Goal: Information Seeking & Learning: Learn about a topic

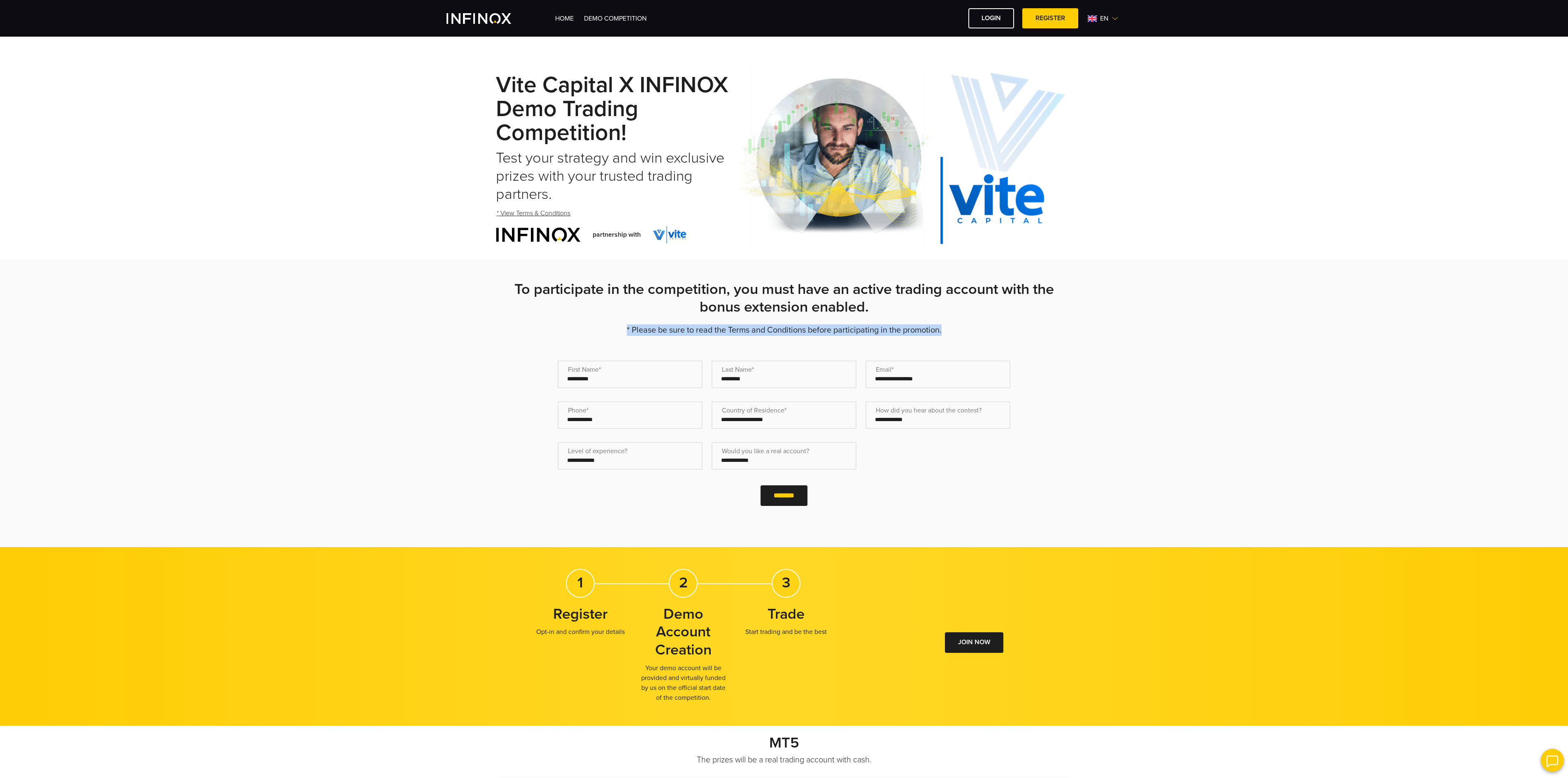
click at [1373, 316] on div "**********" at bounding box center [784, 403] width 1568 height 287
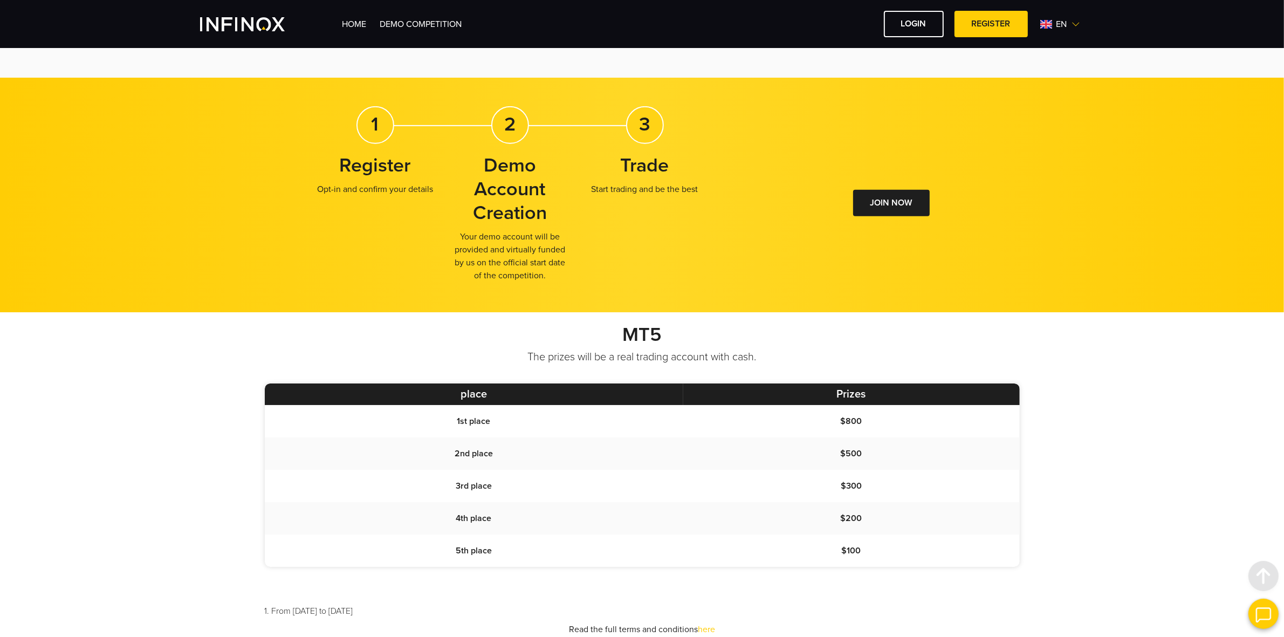
scroll to position [742, 0]
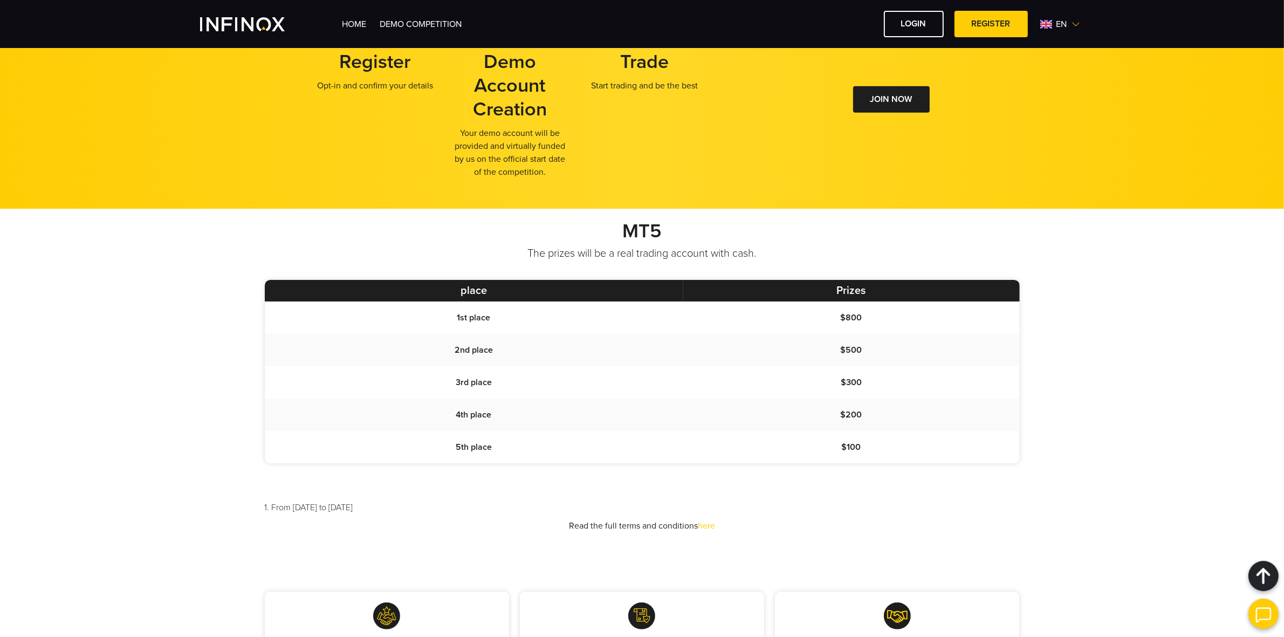
drag, startPoint x: 872, startPoint y: 319, endPoint x: 421, endPoint y: 314, distance: 450.9
click at [421, 314] on tr "1st place $800" at bounding box center [642, 317] width 755 height 32
click at [861, 341] on td "$500" at bounding box center [851, 350] width 337 height 32
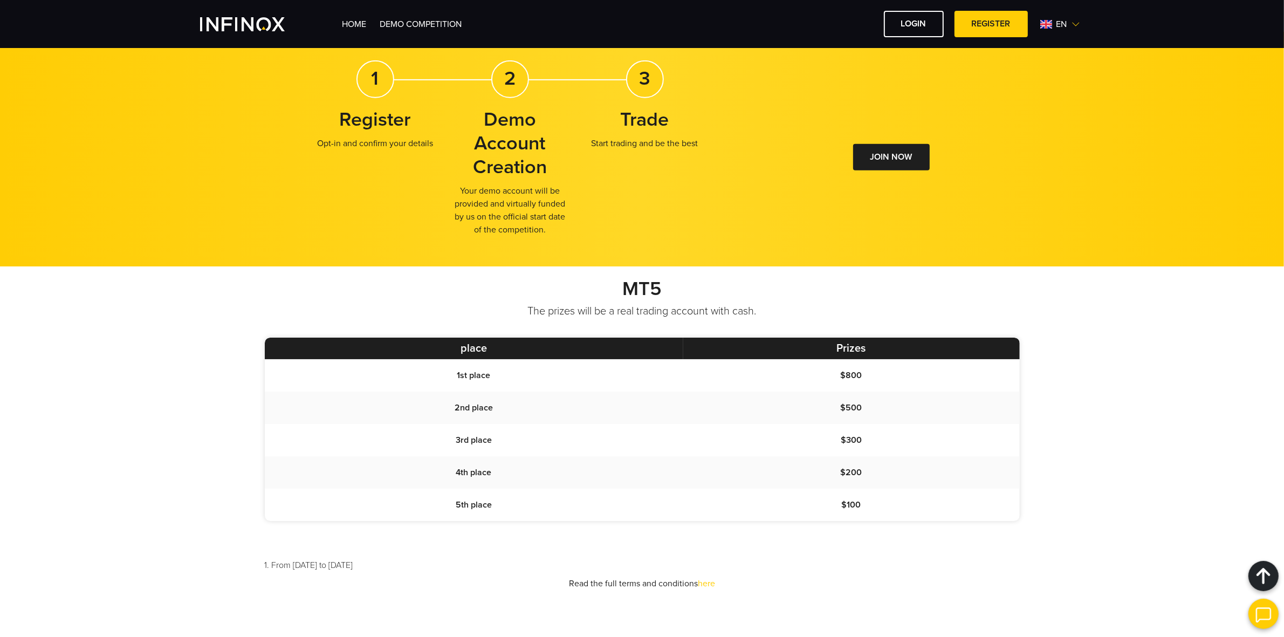
scroll to position [664, 0]
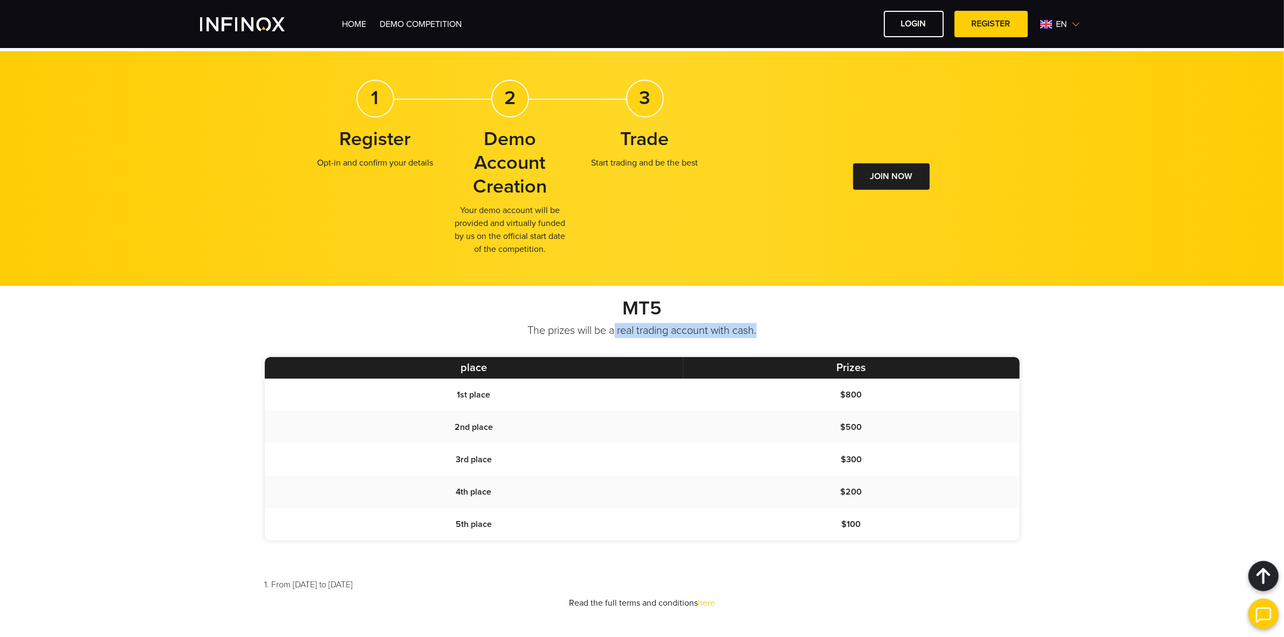
drag, startPoint x: 614, startPoint y: 329, endPoint x: 746, endPoint y: 338, distance: 132.5
click at [746, 338] on div "MT5 The prizes will be a real trading account with cash. place Prizes 1st place…" at bounding box center [642, 453] width 777 height 313
click at [752, 332] on p "The prizes will be a real trading account with cash." at bounding box center [642, 330] width 755 height 15
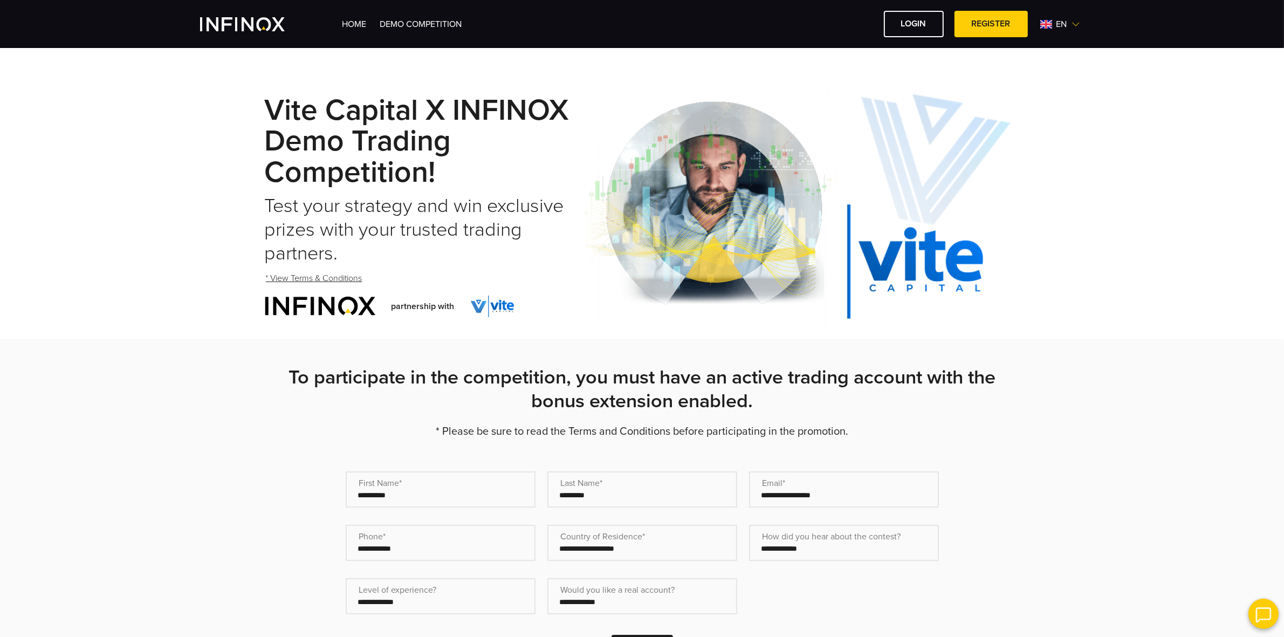
scroll to position [0, 0]
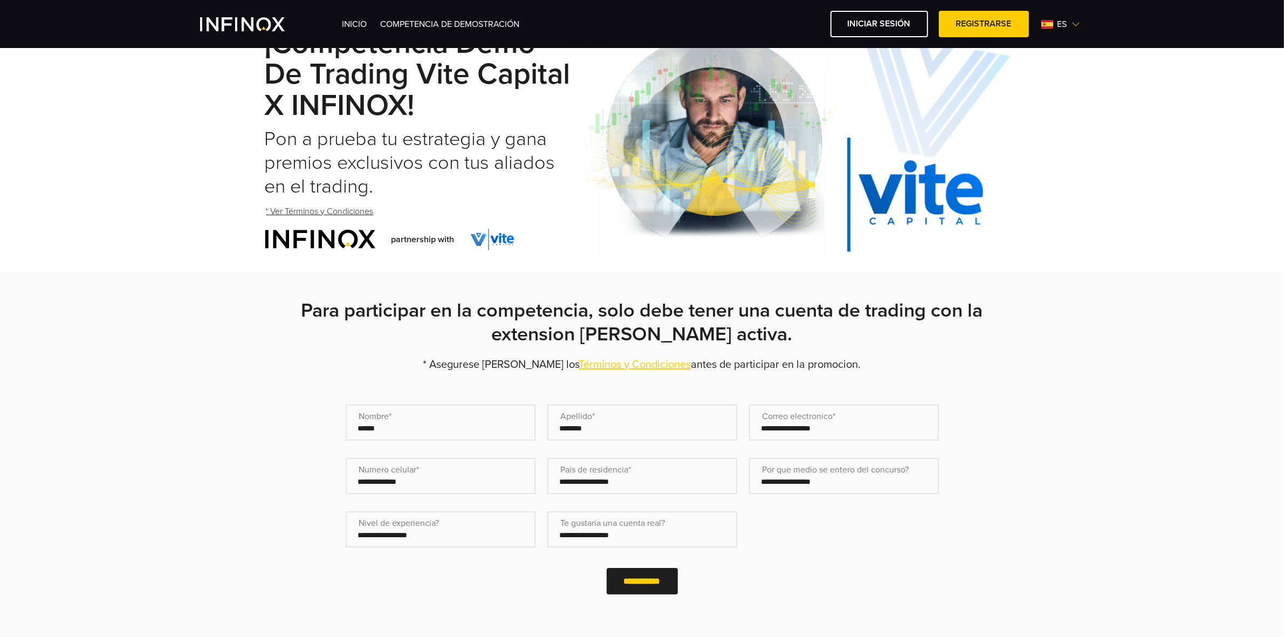
scroll to position [135, 0]
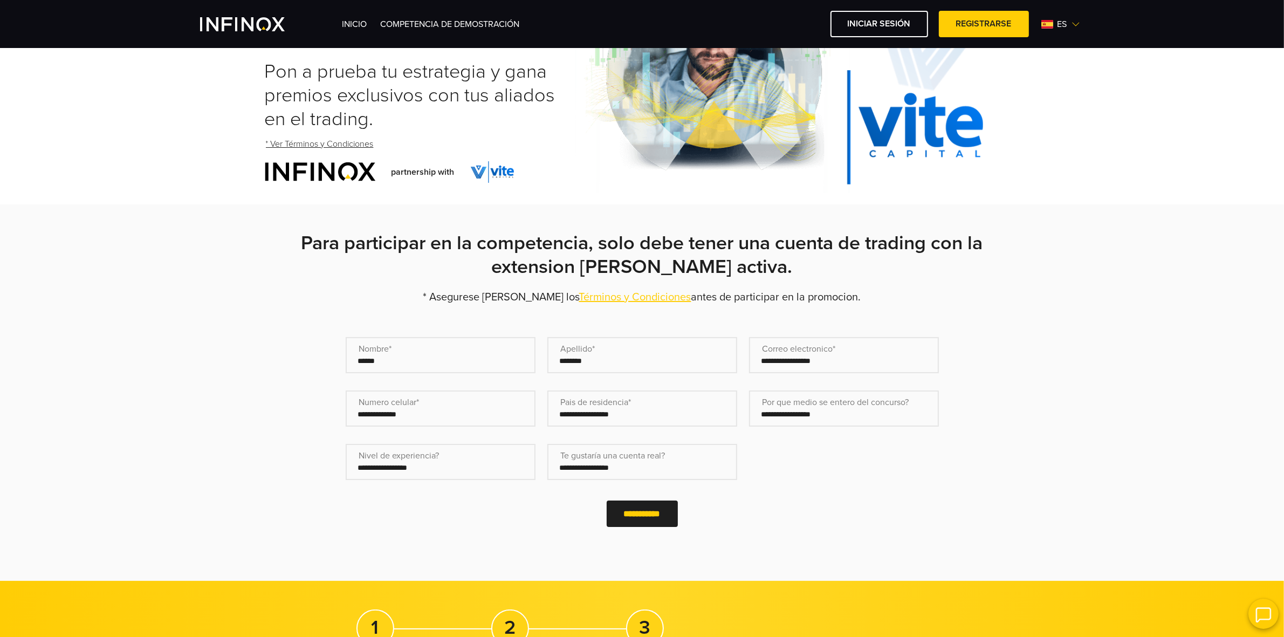
click at [616, 463] on select "**********" at bounding box center [642, 462] width 190 height 36
click at [440, 467] on select "**********" at bounding box center [441, 462] width 190 height 36
click at [427, 422] on input "Numero celular* (Obligatorio)" at bounding box center [441, 408] width 190 height 36
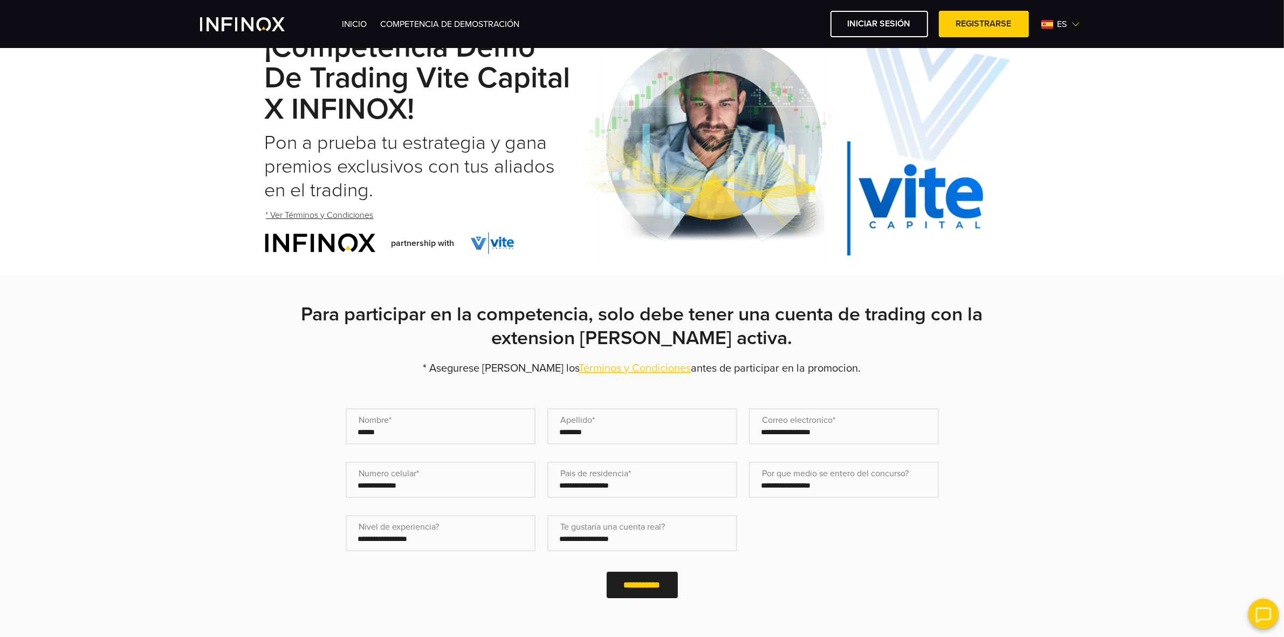
scroll to position [0, 0]
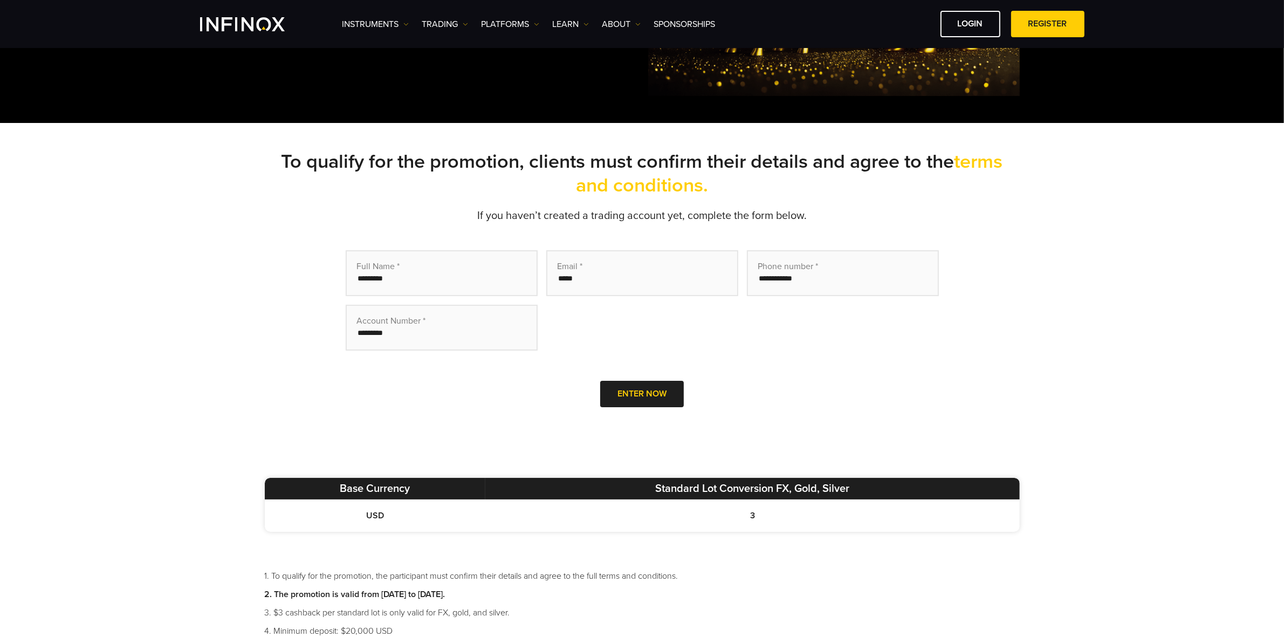
scroll to position [202, 0]
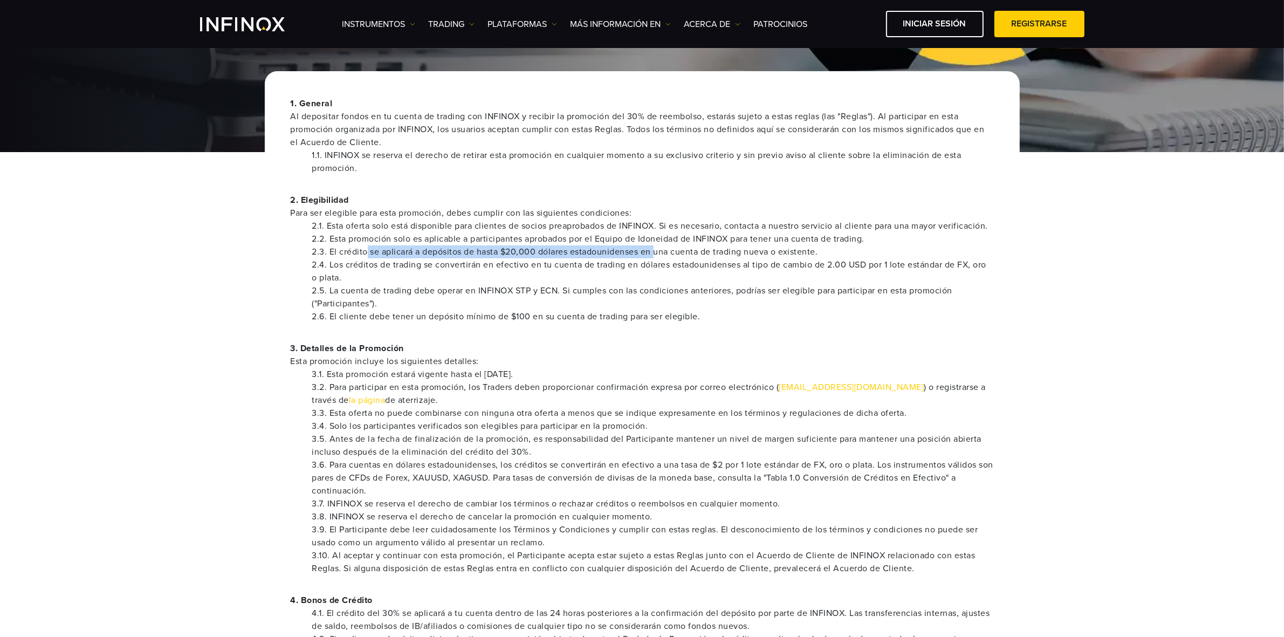
drag, startPoint x: 368, startPoint y: 254, endPoint x: 657, endPoint y: 252, distance: 289.1
click at [657, 252] on li "2.3. El crédito se aplicará a depósitos de hasta $20,000 dólares estadounidense…" at bounding box center [653, 251] width 682 height 13
click at [511, 246] on li "2.3. El crédito se aplicará a depósitos de hasta $20,000 dólares estadounidense…" at bounding box center [653, 251] width 682 height 13
drag, startPoint x: 504, startPoint y: 251, endPoint x: 536, endPoint y: 248, distance: 31.4
click at [534, 252] on li "2.3. El crédito se aplicará a depósitos de hasta $20,000 dólares estadounidense…" at bounding box center [653, 251] width 682 height 13
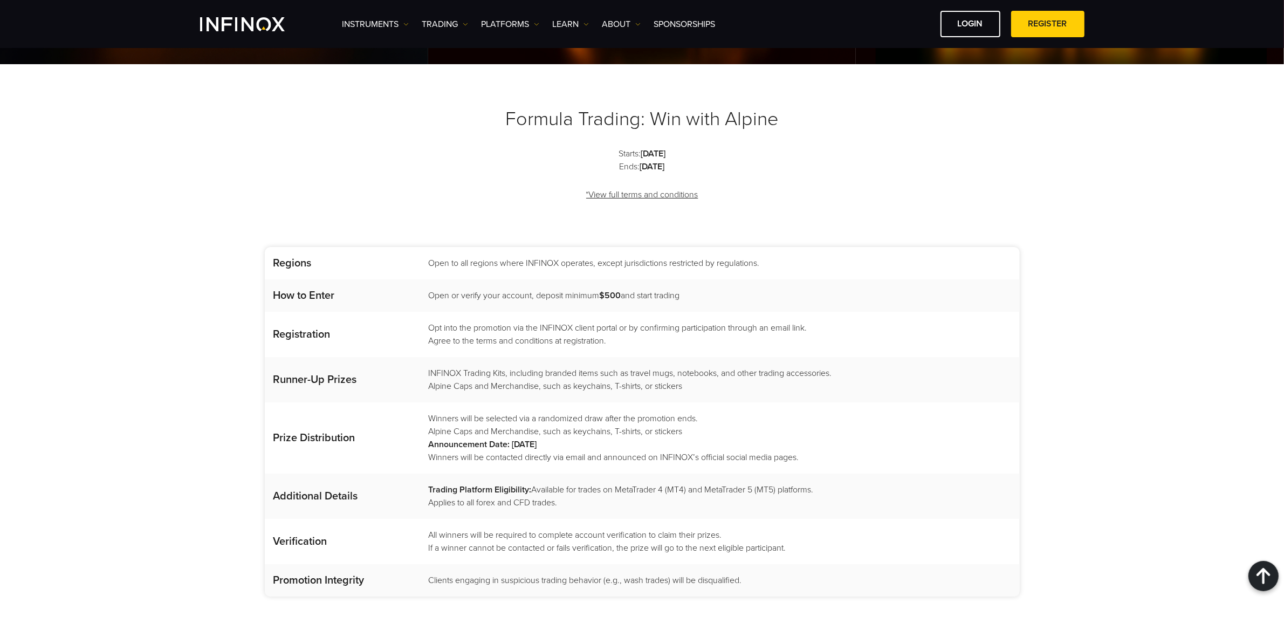
scroll to position [1416, 0]
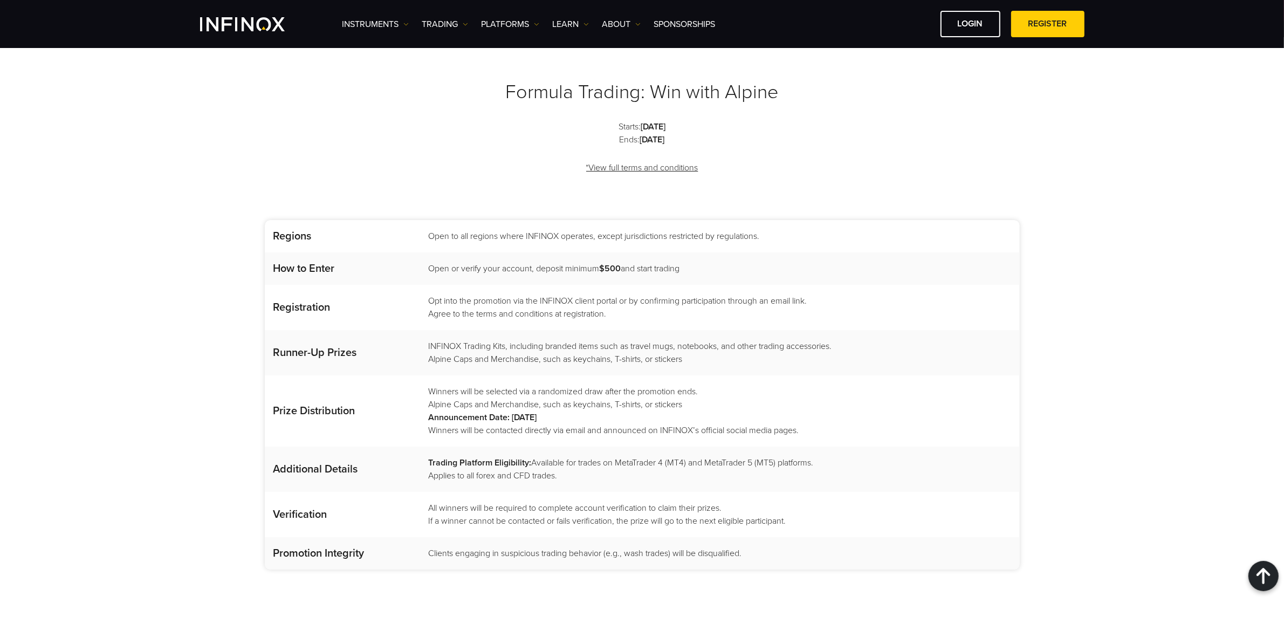
drag, startPoint x: 429, startPoint y: 289, endPoint x: 739, endPoint y: 308, distance: 310.7
click at [738, 330] on td "INFINOX Trading Kits, including branded items such as travel mugs, notebooks, a…" at bounding box center [719, 352] width 601 height 45
click at [718, 375] on td "Winners will be selected via a randomized draw after the promotion ends. Alpine…" at bounding box center [719, 410] width 601 height 71
drag, startPoint x: 599, startPoint y: 365, endPoint x: 429, endPoint y: 362, distance: 169.9
click at [429, 375] on td "Winners will be selected via a randomized draw after the promotion ends. Alpine…" at bounding box center [719, 410] width 601 height 71
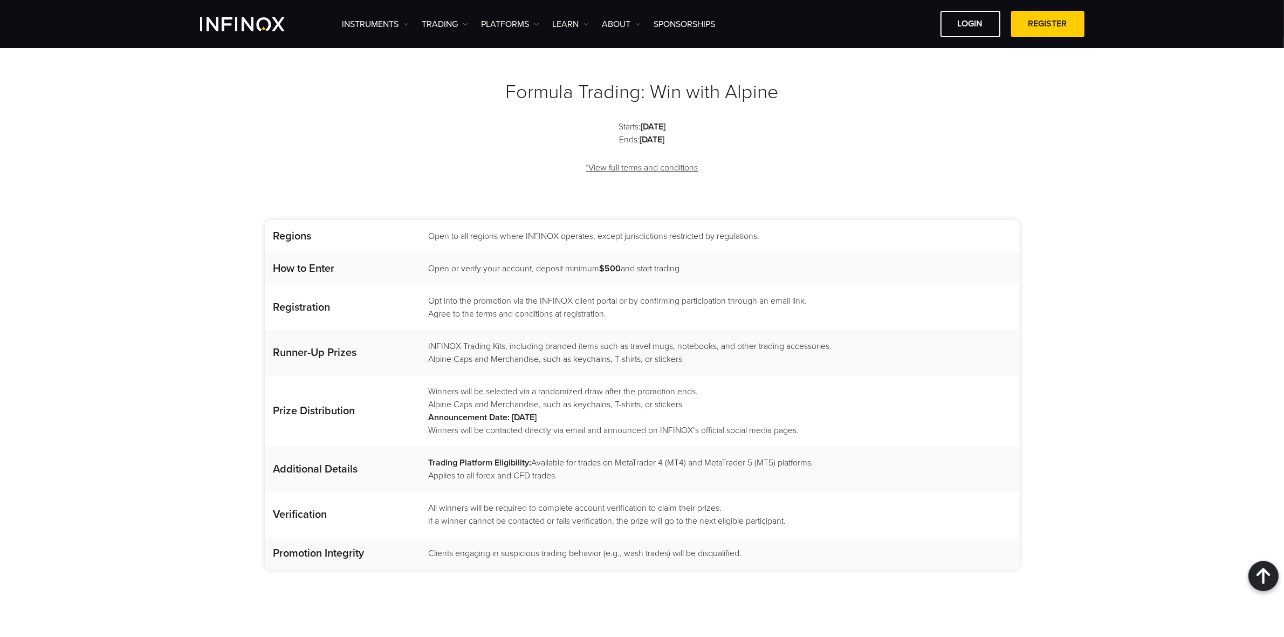
click at [428, 412] on b "Announcement Date: November 1st, 2025" at bounding box center [482, 417] width 108 height 11
drag, startPoint x: 594, startPoint y: 355, endPoint x: 530, endPoint y: 372, distance: 67.0
click at [530, 375] on td "Winners will be selected via a randomized draw after the promotion ends. Alpine…" at bounding box center [719, 410] width 601 height 71
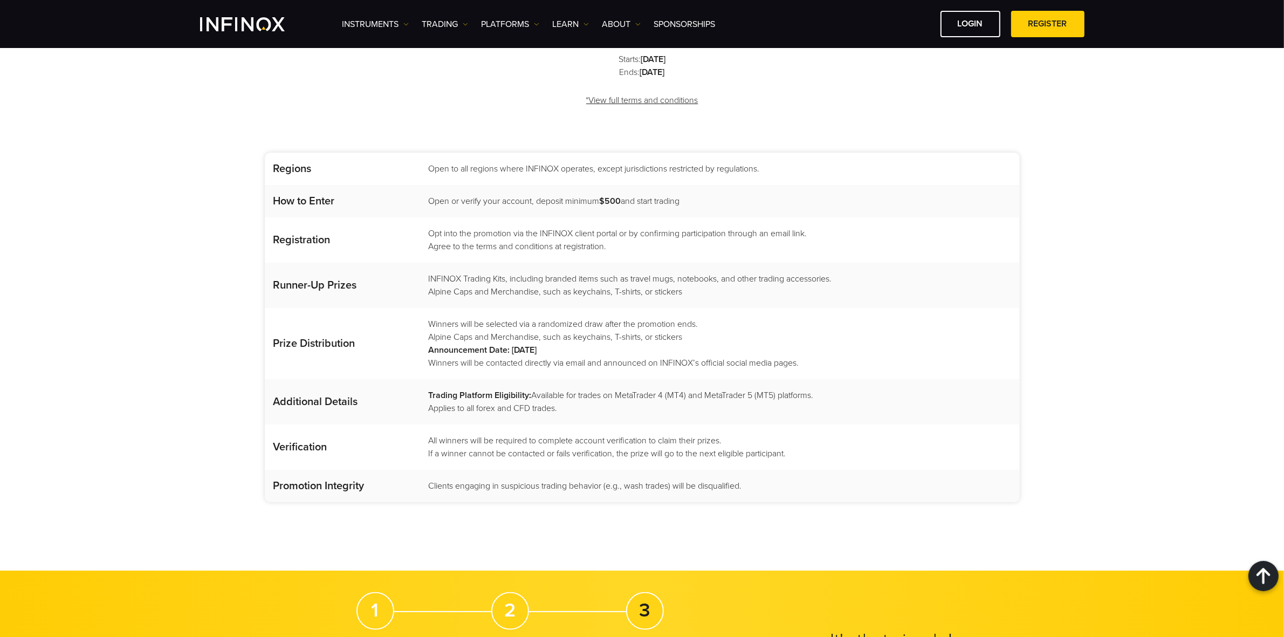
click at [532, 379] on td "Trading Platform Eligibility: Available for trades on MetaTrader 4 (MT4) and Me…" at bounding box center [719, 401] width 601 height 45
drag, startPoint x: 591, startPoint y: 294, endPoint x: 516, endPoint y: 299, distance: 75.7
click at [516, 308] on td "Winners will be selected via a randomized draw after the promotion ends. Alpine…" at bounding box center [719, 343] width 601 height 71
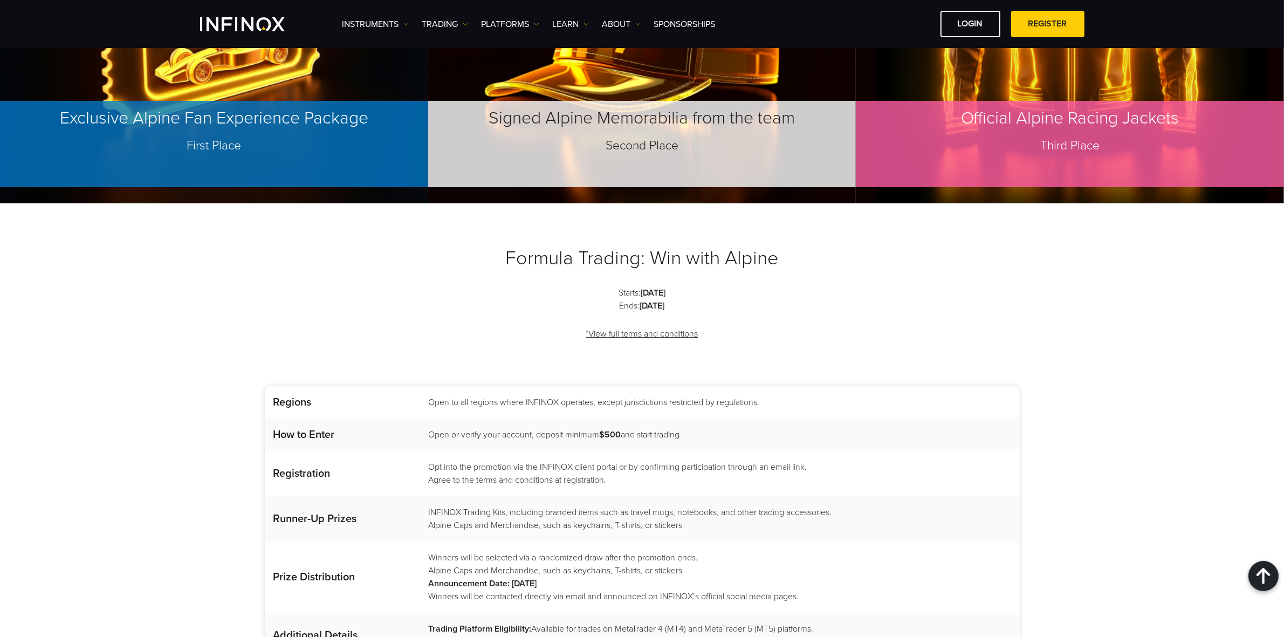
scroll to position [1281, 0]
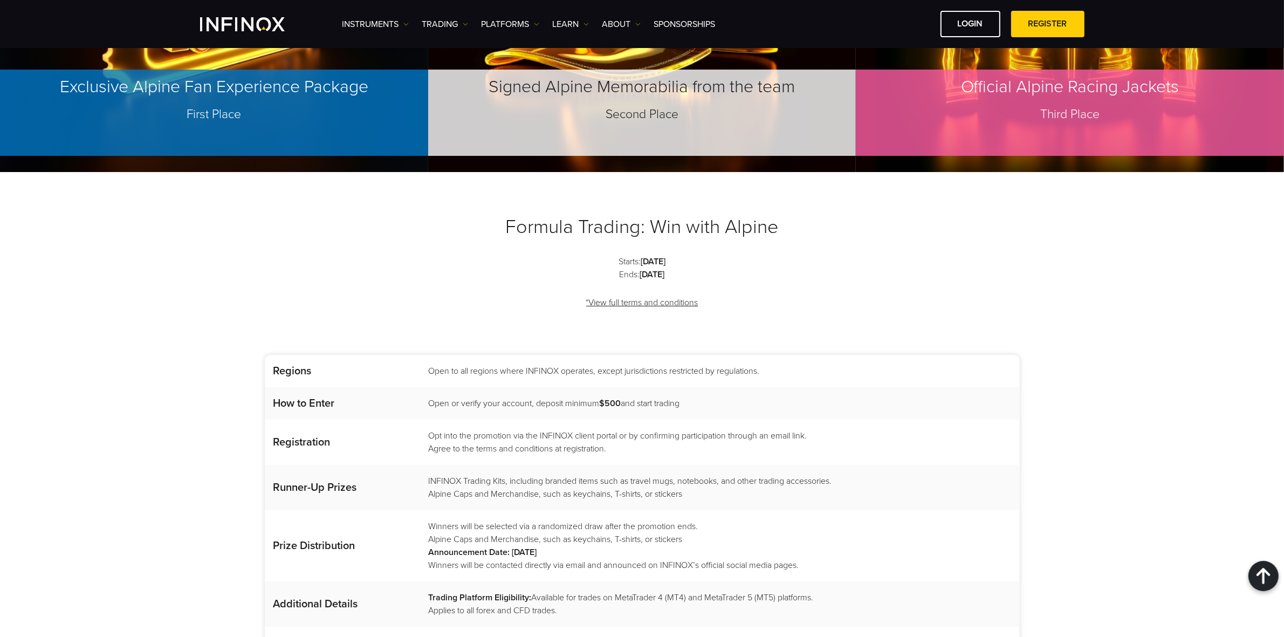
click at [604, 510] on td "Winners will be selected via a randomized draw after the promotion ends. Alpine…" at bounding box center [719, 545] width 601 height 71
drag, startPoint x: 597, startPoint y: 492, endPoint x: 424, endPoint y: 495, distance: 173.1
click at [424, 510] on td "Winners will be selected via a randomized draw after the promotion ends. Alpine…" at bounding box center [719, 545] width 601 height 71
click at [487, 547] on b "Announcement Date: November 1st, 2025" at bounding box center [482, 552] width 108 height 11
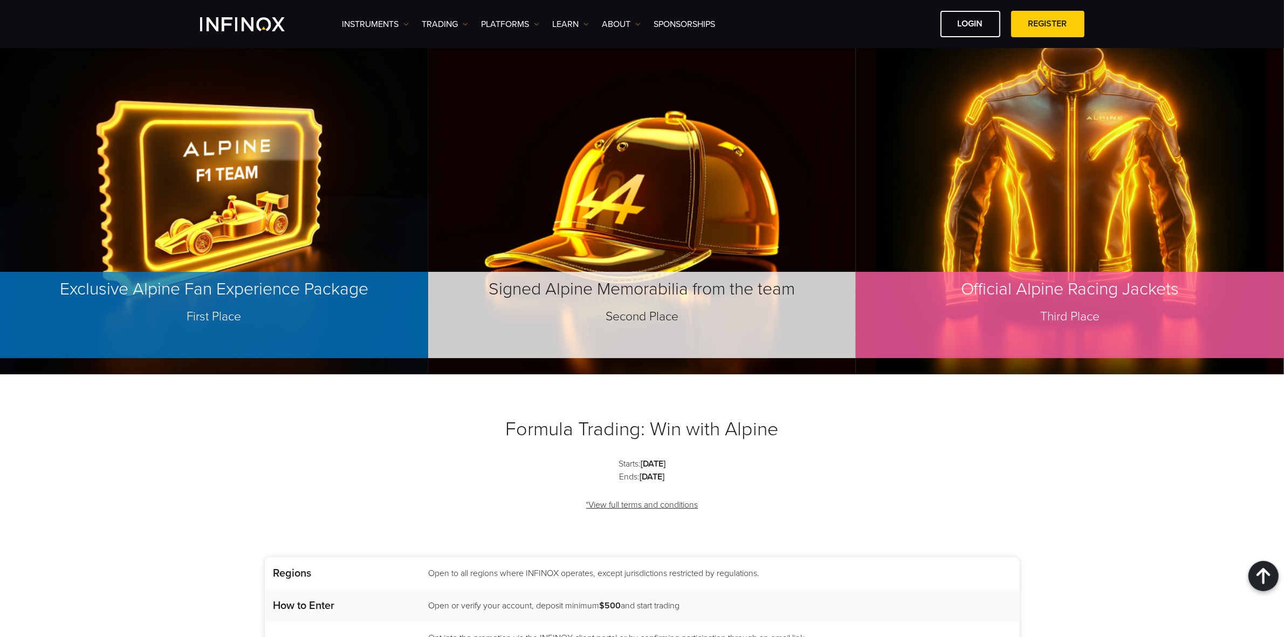
scroll to position [1011, 0]
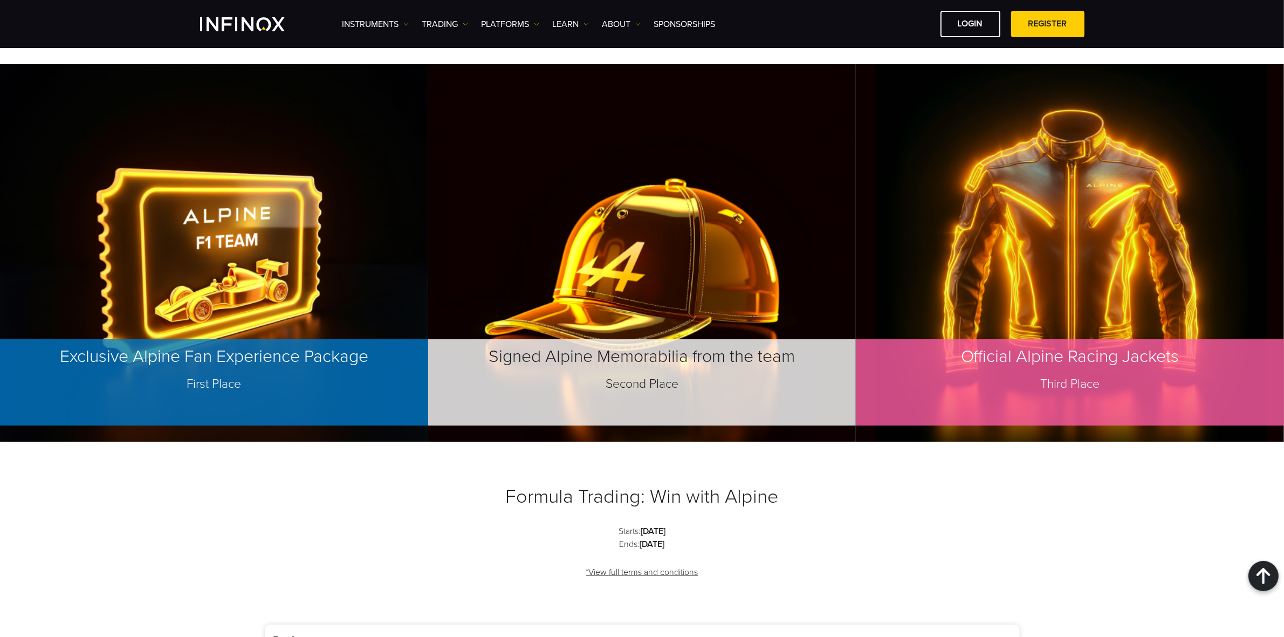
drag, startPoint x: 688, startPoint y: 488, endPoint x: 619, endPoint y: 486, distance: 68.5
click at [619, 525] on p "Starts: May 01, 2025 Ends: October 15, 2025" at bounding box center [642, 538] width 755 height 26
click at [640, 539] on strong "October 15, 2025" at bounding box center [652, 544] width 25 height 11
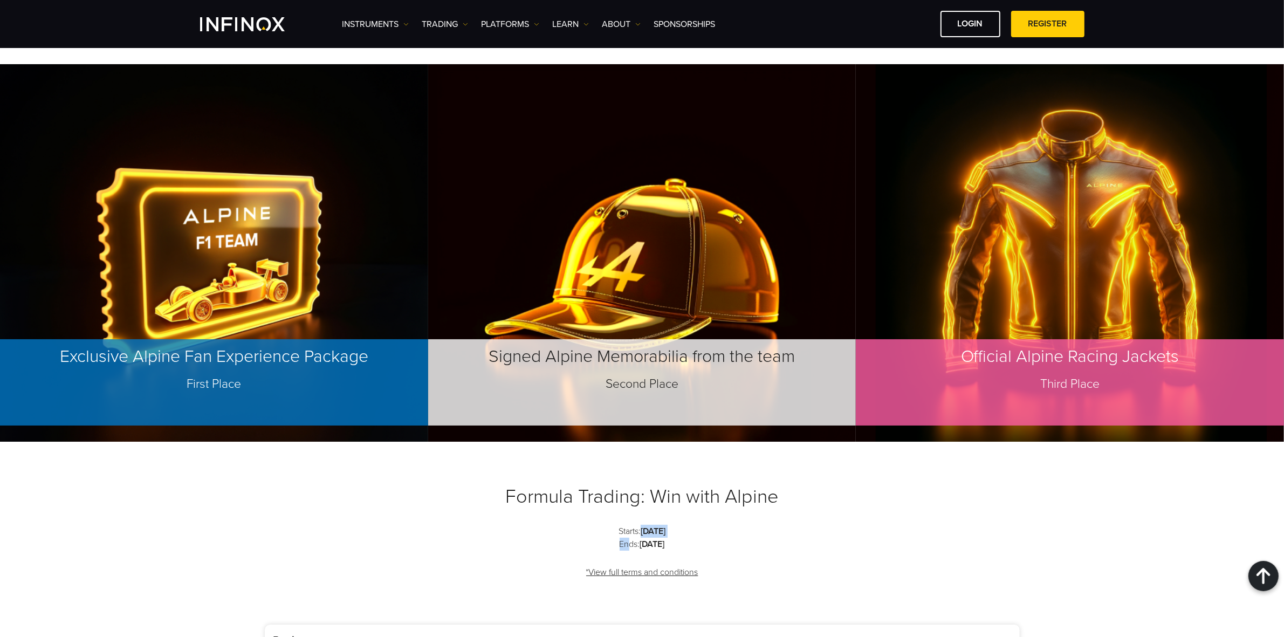
drag, startPoint x: 697, startPoint y: 481, endPoint x: 607, endPoint y: 483, distance: 90.1
click at [607, 525] on p "Starts: May 01, 2025 Ends: October 15, 2025" at bounding box center [642, 538] width 755 height 26
click at [613, 525] on p "Starts: May 01, 2025 Ends: October 15, 2025" at bounding box center [642, 538] width 755 height 26
drag, startPoint x: 676, startPoint y: 489, endPoint x: 599, endPoint y: 489, distance: 76.6
click at [599, 525] on p "Starts: May 01, 2025 Ends: October 15, 2025" at bounding box center [642, 538] width 755 height 26
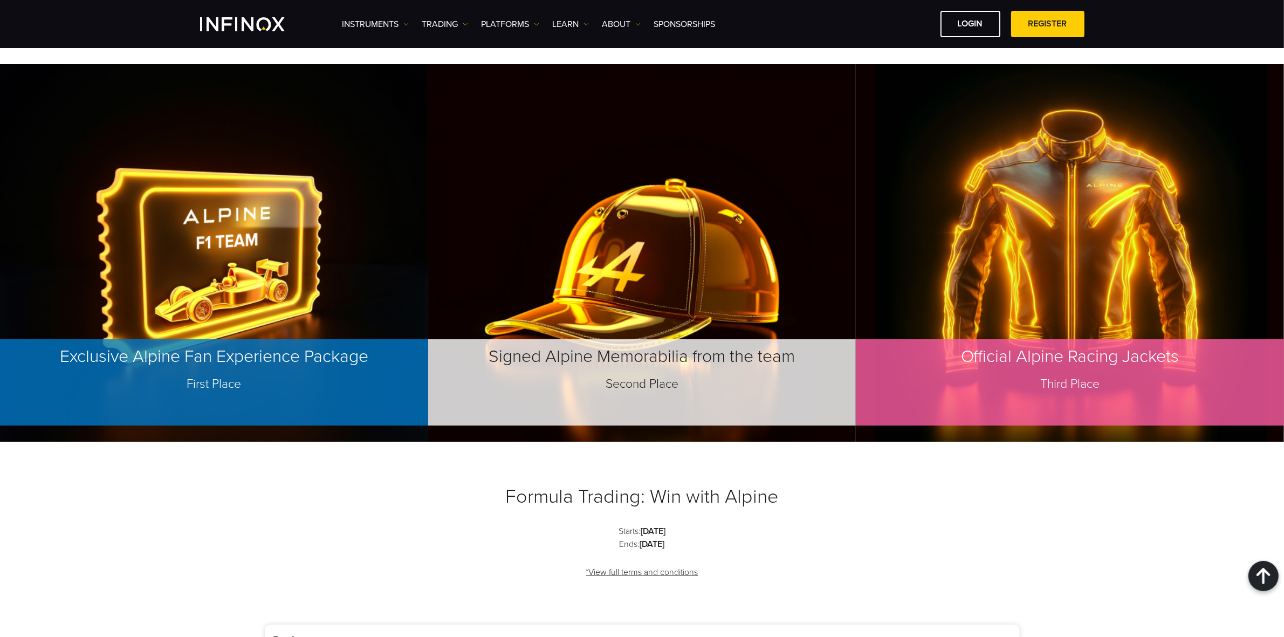
click at [599, 525] on p "Starts: May 01, 2025 Ends: October 15, 2025" at bounding box center [642, 538] width 755 height 26
drag, startPoint x: 599, startPoint y: 490, endPoint x: 687, endPoint y: 486, distance: 88.0
click at [688, 525] on p "Starts: May 01, 2025 Ends: October 15, 2025" at bounding box center [642, 538] width 755 height 26
click at [685, 525] on p "Starts: May 01, 2025 Ends: October 15, 2025" at bounding box center [642, 538] width 755 height 26
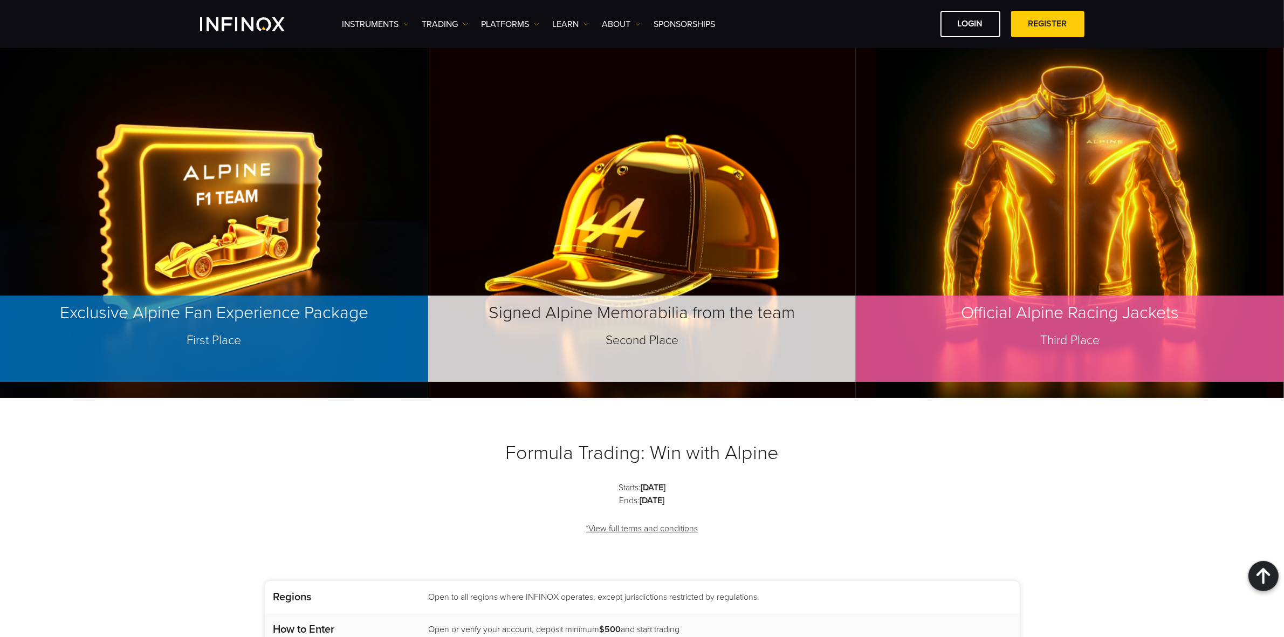
scroll to position [1079, 0]
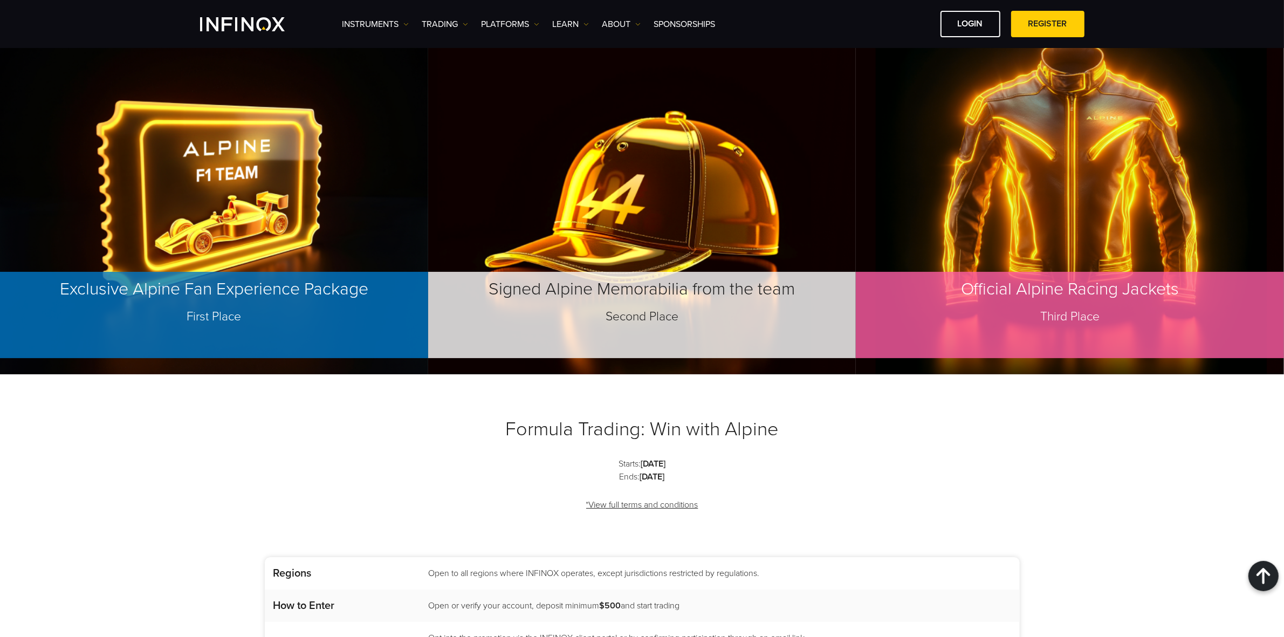
drag, startPoint x: 670, startPoint y: 419, endPoint x: 594, endPoint y: 421, distance: 76.1
click at [594, 457] on p "Starts: May 01, 2025 Ends: October 15, 2025" at bounding box center [642, 470] width 755 height 26
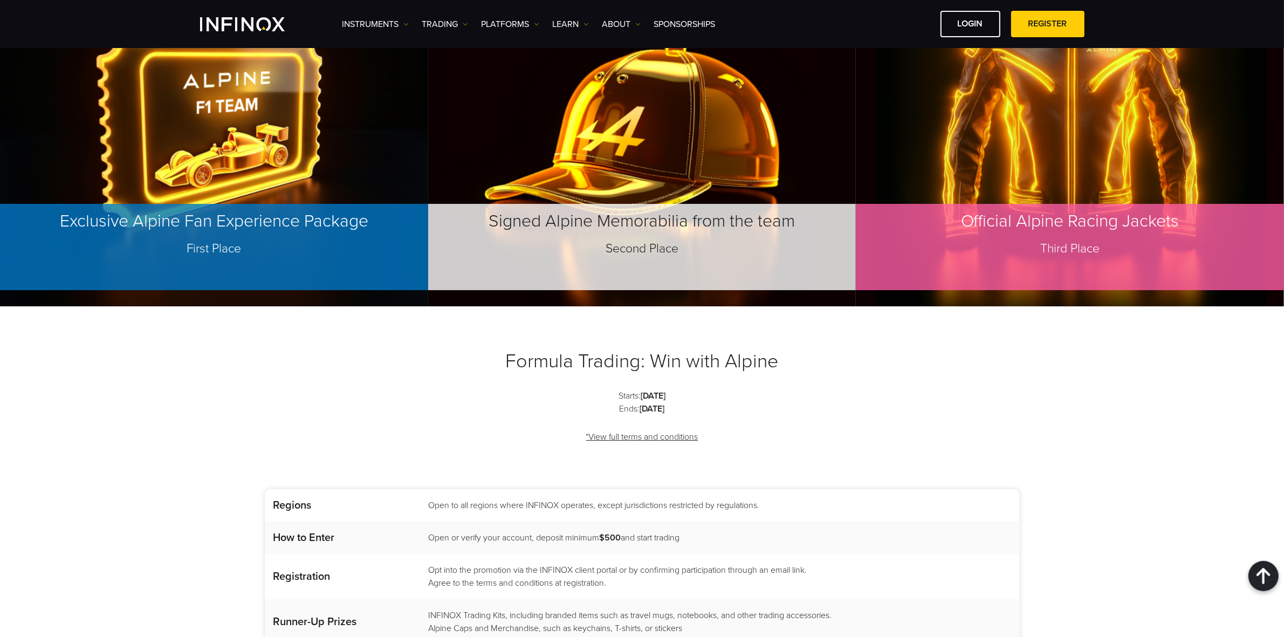
scroll to position [1214, 0]
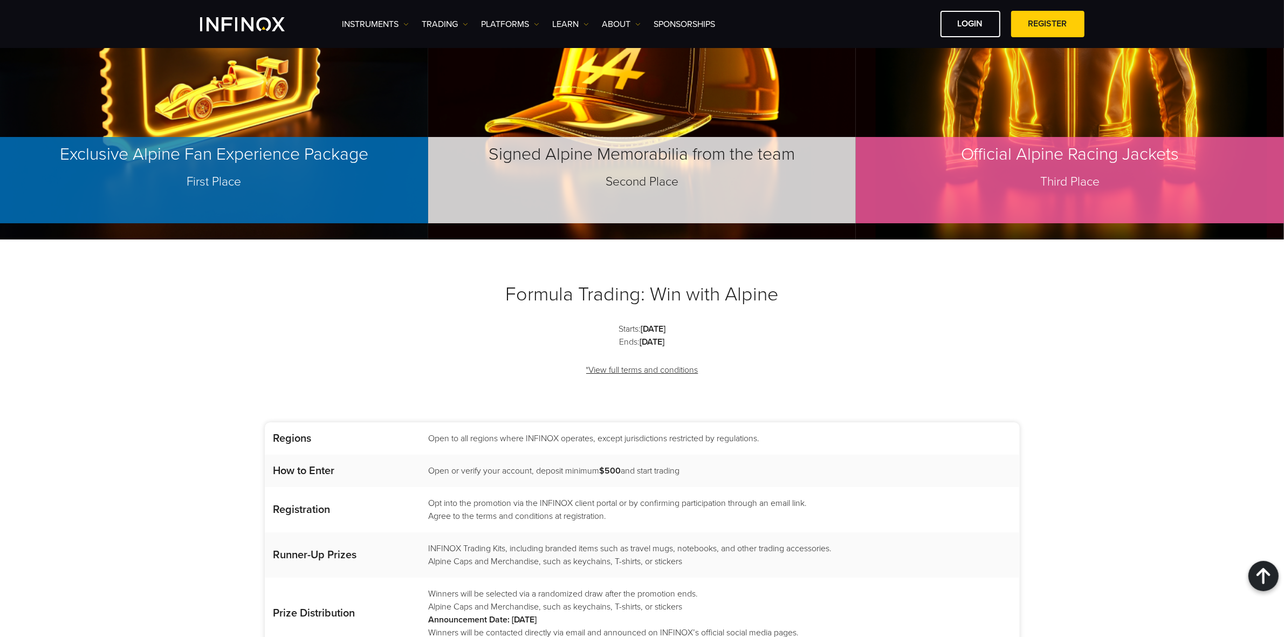
drag, startPoint x: 716, startPoint y: 410, endPoint x: 433, endPoint y: 410, distance: 283.2
click at [433, 455] on td "Open or verify your account, deposit minimum $500 and start trading" at bounding box center [719, 471] width 601 height 32
click at [432, 465] on span "Open or verify your account, deposit minimum $500 and start trading" at bounding box center [553, 470] width 251 height 11
drag, startPoint x: 430, startPoint y: 414, endPoint x: 705, endPoint y: 422, distance: 274.6
click at [704, 455] on td "Open or verify your account, deposit minimum $500 and start trading" at bounding box center [719, 471] width 601 height 32
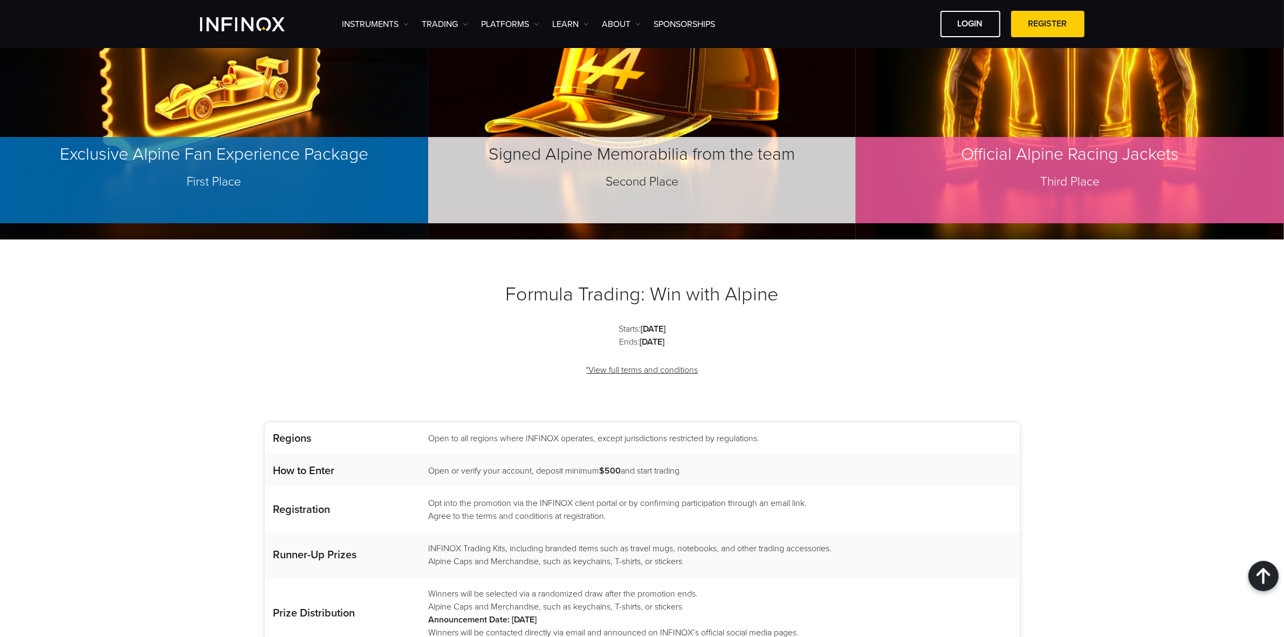
click at [705, 455] on td "Open or verify your account, deposit minimum $500 and start trading" at bounding box center [719, 471] width 601 height 32
drag, startPoint x: 692, startPoint y: 416, endPoint x: 422, endPoint y: 420, distance: 270.2
click at [422, 455] on td "Open or verify your account, deposit minimum $500 and start trading" at bounding box center [719, 471] width 601 height 32
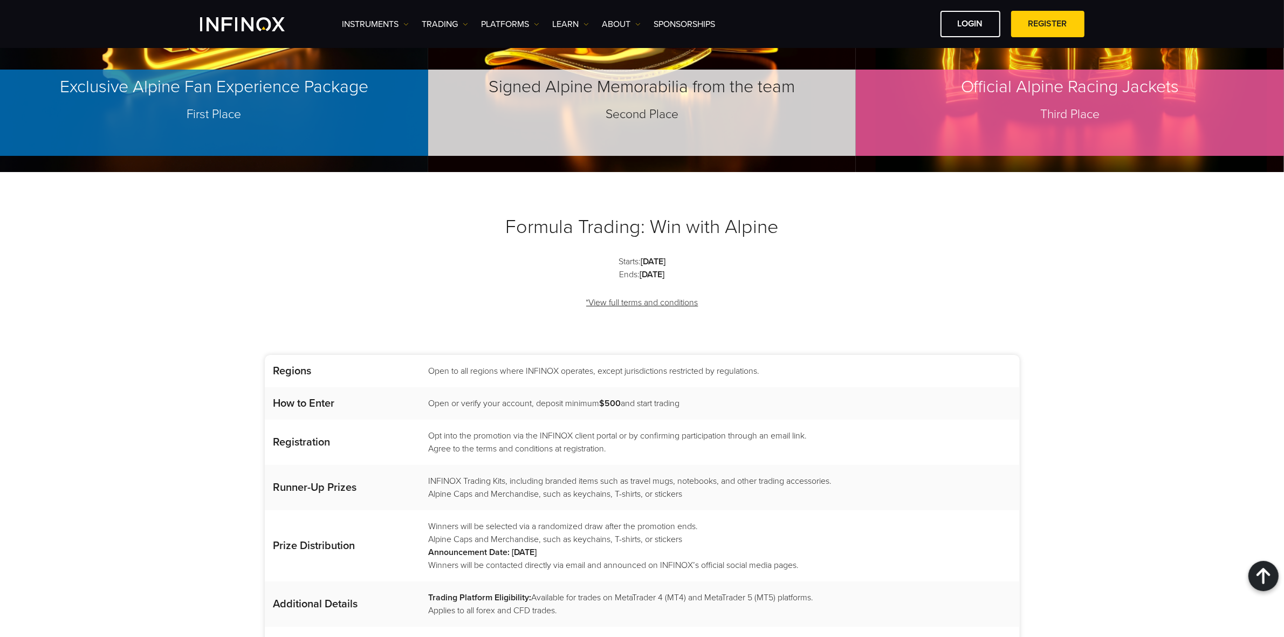
click at [464, 398] on span "Open or verify your account, deposit minimum $500 and start trading" at bounding box center [553, 403] width 251 height 11
